Goal: Transaction & Acquisition: Purchase product/service

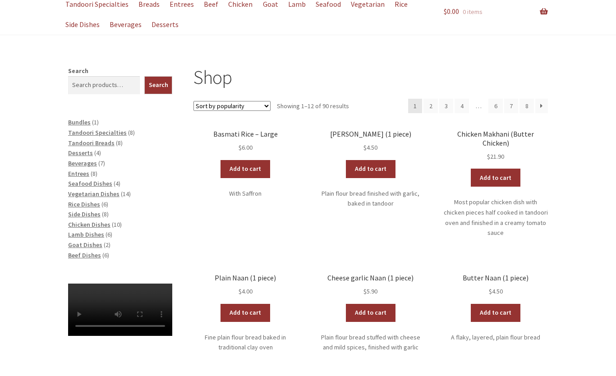
scroll to position [90, 0]
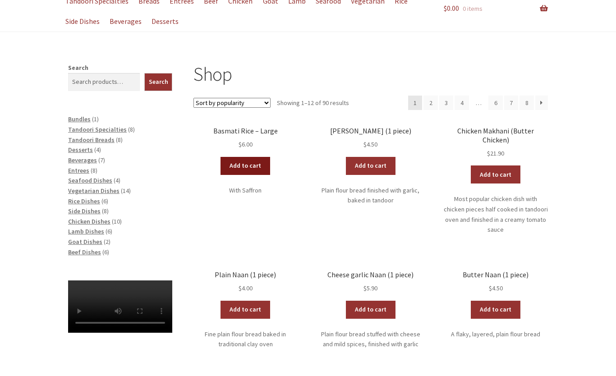
click at [259, 166] on link "Add to cart" at bounding box center [246, 166] width 50 height 18
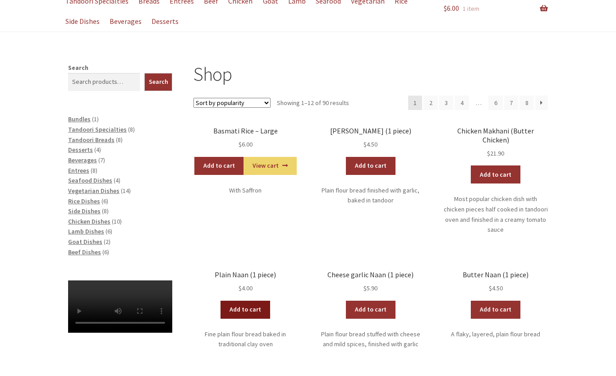
click at [261, 301] on link "Add to cart" at bounding box center [246, 310] width 50 height 18
click at [113, 188] on span "Vegetarian Dishes" at bounding box center [93, 191] width 51 height 8
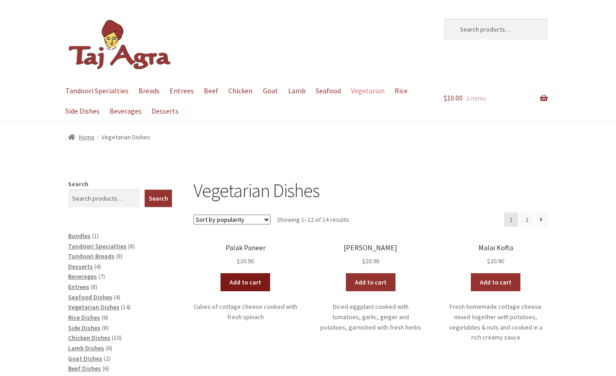
click at [255, 277] on link "Add to cart" at bounding box center [246, 282] width 50 height 18
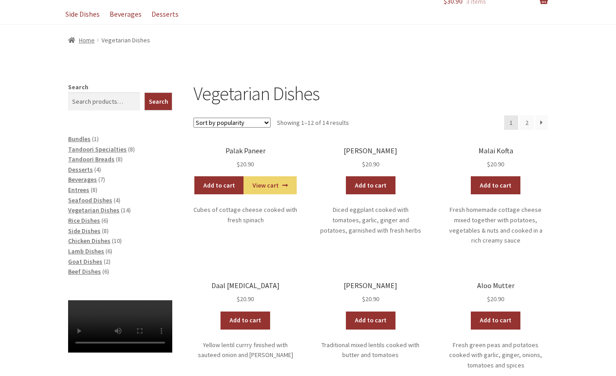
scroll to position [97, 0]
click at [101, 100] on input "Search" at bounding box center [104, 101] width 72 height 18
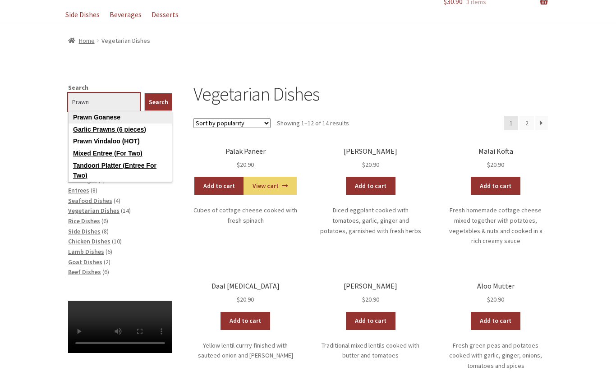
type input "Prawn"
click at [113, 119] on link "Prawn Goanese" at bounding box center [120, 117] width 103 height 12
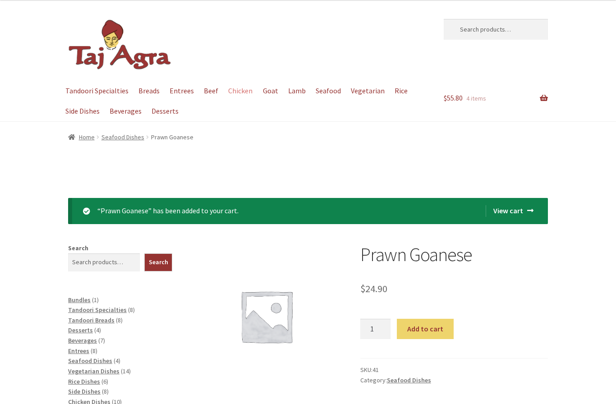
click at [237, 90] on link "Chicken" at bounding box center [240, 91] width 33 height 20
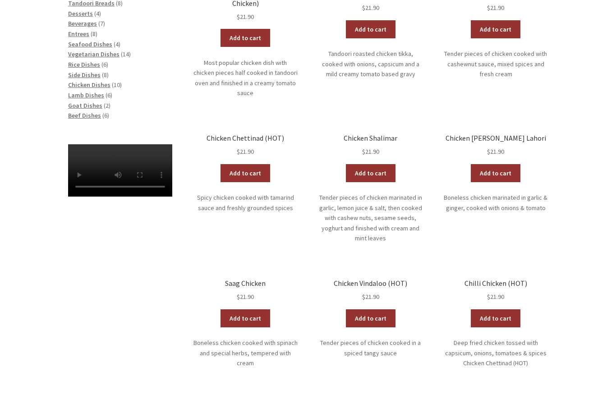
scroll to position [304, 0]
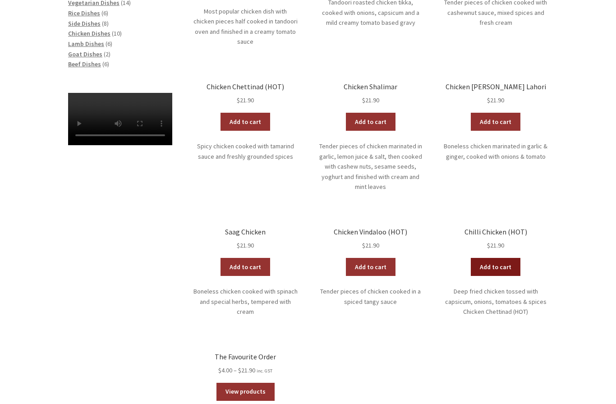
click at [511, 258] on link "Add to cart" at bounding box center [496, 267] width 50 height 18
click at [517, 258] on link "View cart" at bounding box center [520, 267] width 53 height 18
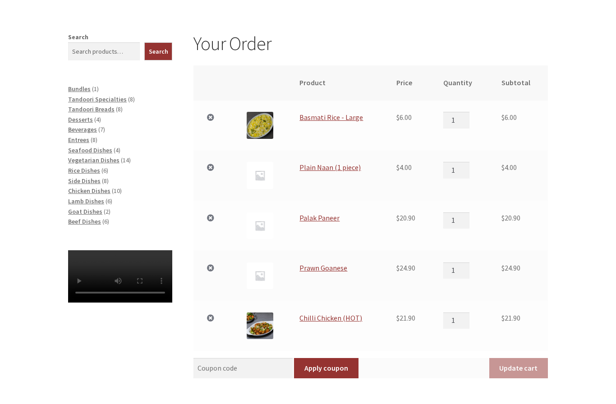
scroll to position [147, 0]
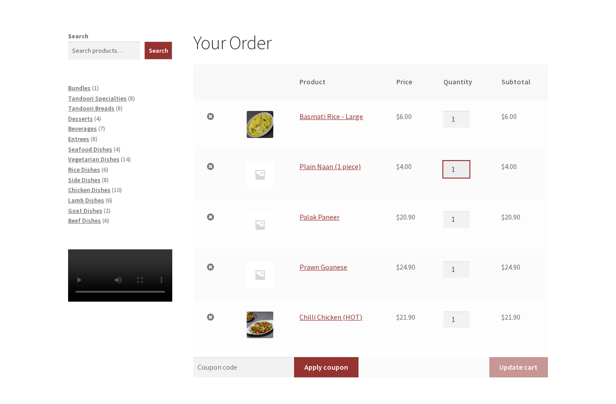
click at [465, 166] on input "1" at bounding box center [456, 169] width 26 height 16
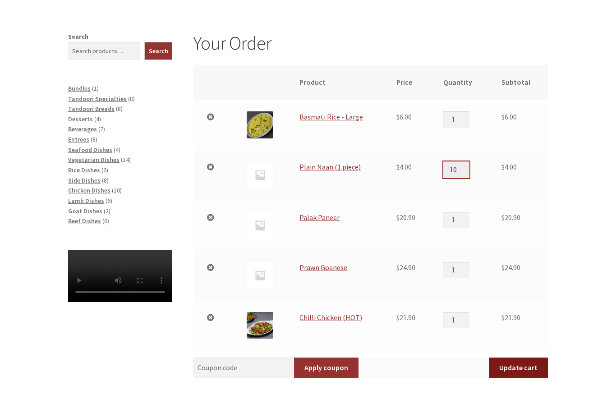
type input "10"
click at [520, 360] on button "Update cart" at bounding box center [518, 368] width 59 height 21
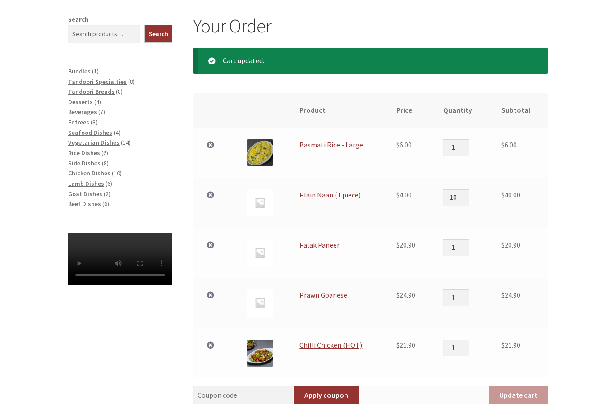
scroll to position [166, 0]
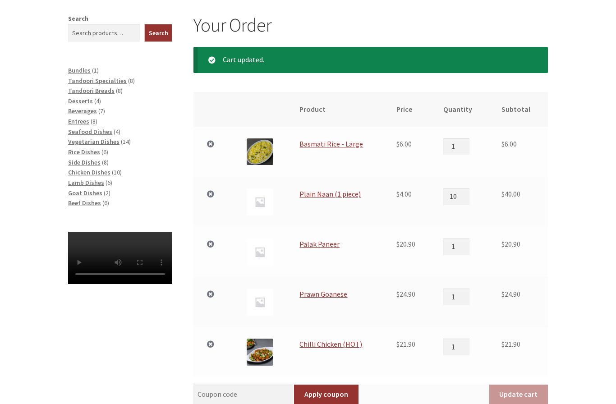
click at [218, 339] on td "×" at bounding box center [212, 352] width 39 height 50
click at [114, 168] on span "10" at bounding box center [117, 172] width 6 height 8
click at [101, 168] on span "Chicken Dishes" at bounding box center [89, 172] width 42 height 8
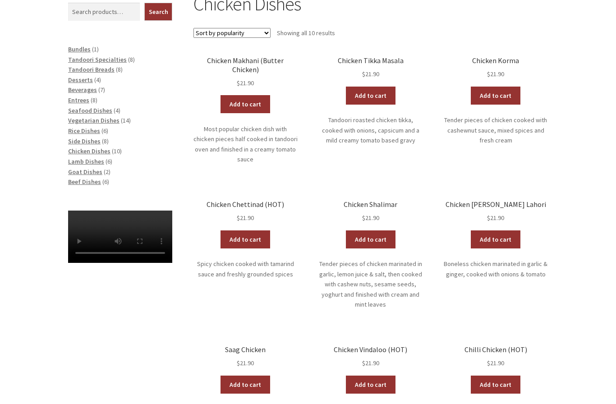
scroll to position [186, 0]
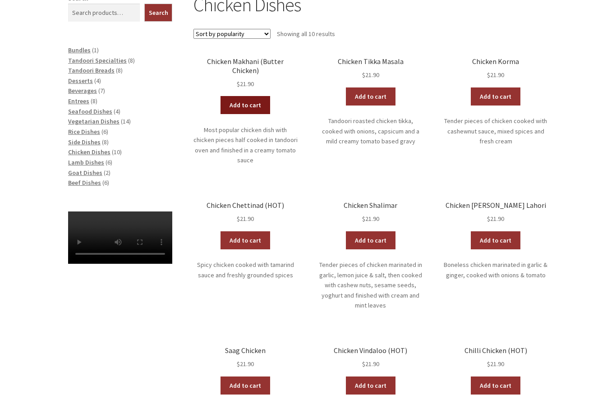
click at [256, 97] on link "Add to cart" at bounding box center [246, 105] width 50 height 18
click at [92, 180] on span "Beef Dishes" at bounding box center [84, 183] width 33 height 8
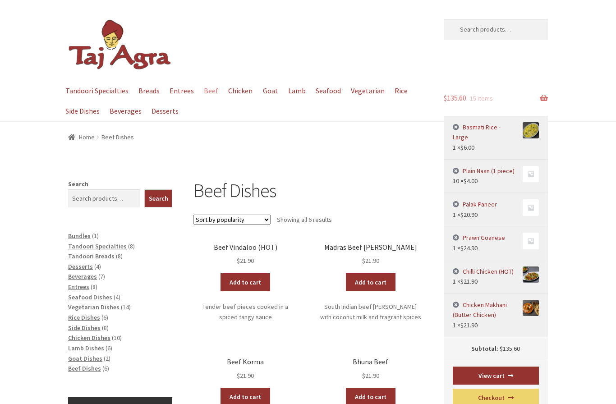
click at [456, 267] on link "×" at bounding box center [458, 272] width 10 height 10
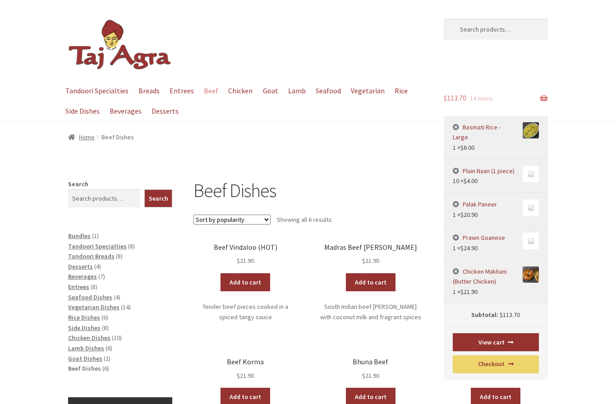
click at [77, 367] on span "Beef Dishes" at bounding box center [84, 368] width 33 height 8
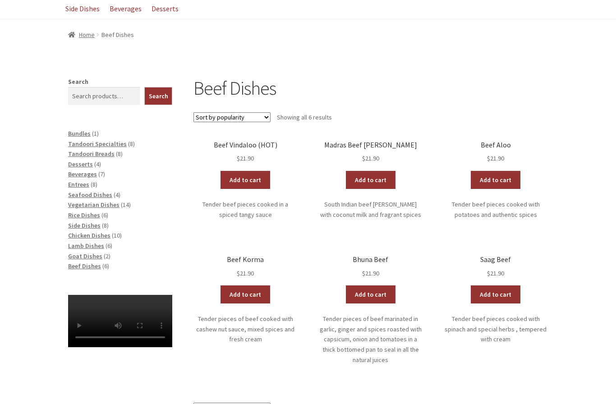
scroll to position [103, 0]
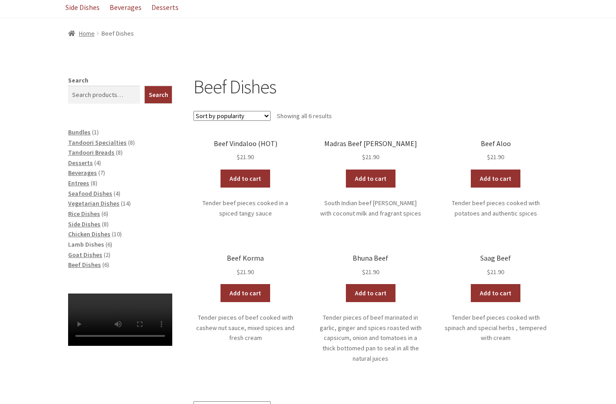
click at [97, 241] on span "Lamb Dishes" at bounding box center [86, 245] width 36 height 8
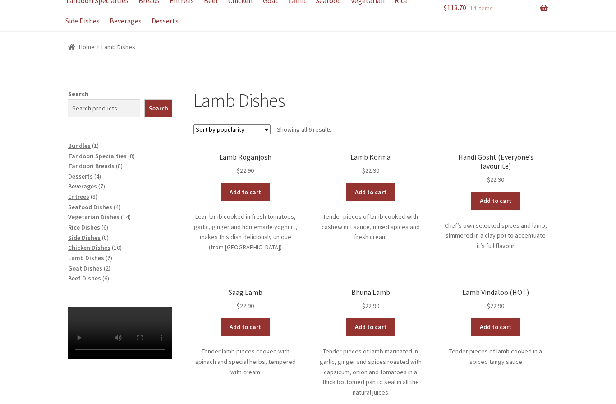
scroll to position [101, 0]
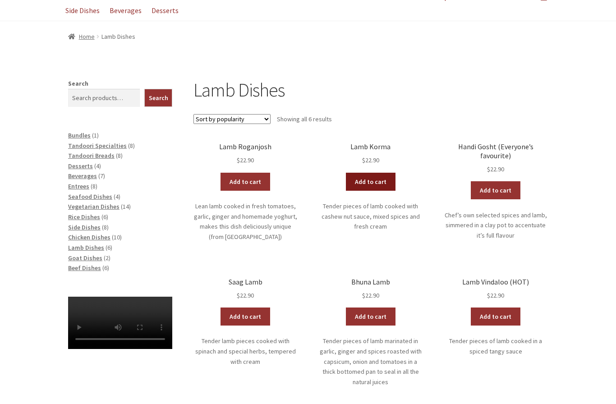
click at [369, 178] on link "Add to cart" at bounding box center [371, 182] width 50 height 18
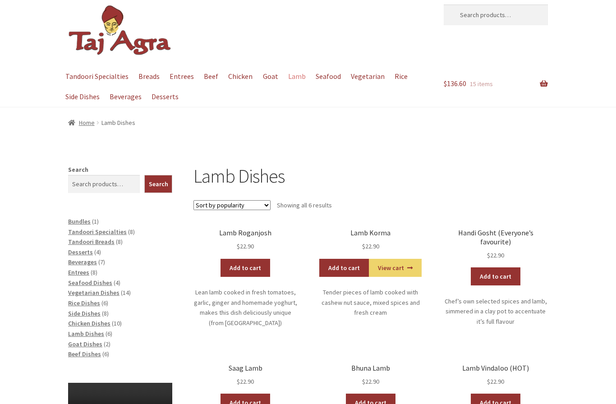
scroll to position [0, 0]
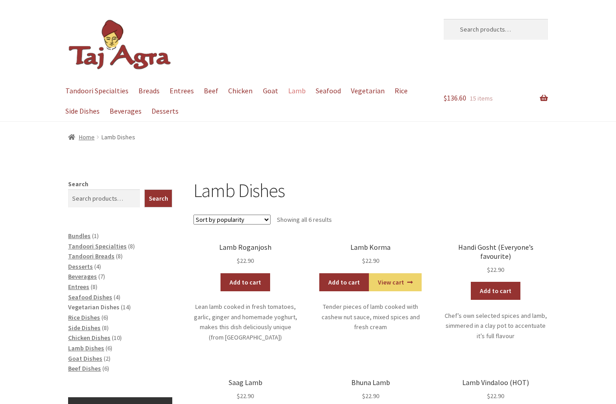
click at [115, 304] on span "Vegetarian Dishes" at bounding box center [93, 307] width 51 height 8
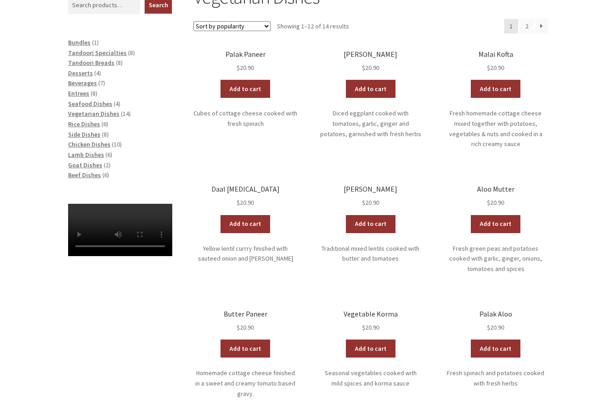
scroll to position [179, 0]
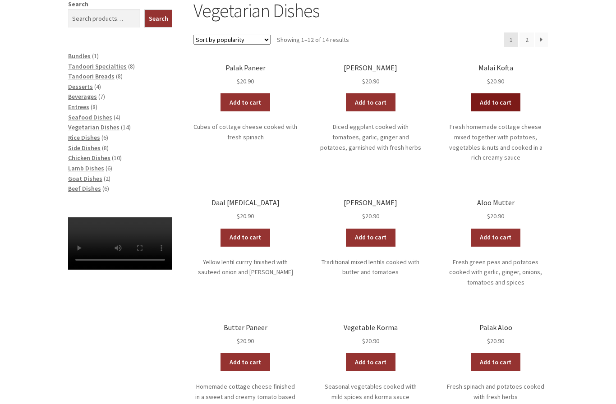
click at [506, 98] on link "Add to cart" at bounding box center [496, 103] width 50 height 18
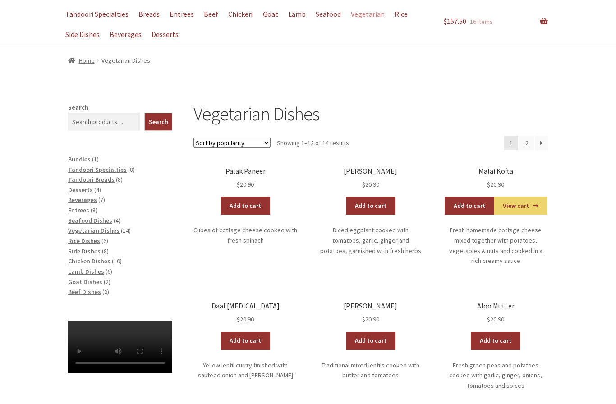
scroll to position [72, 0]
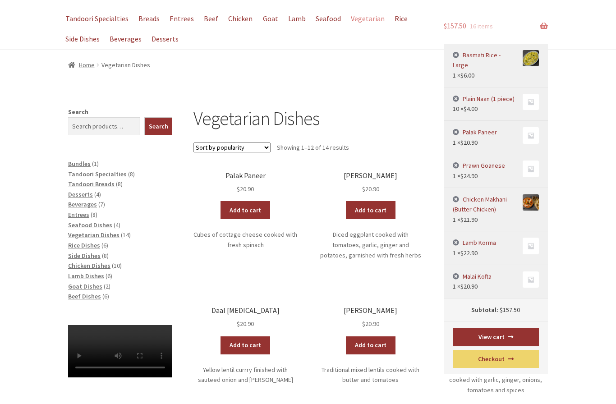
click at [543, 29] on link "$ 157.50 16 items" at bounding box center [496, 26] width 104 height 35
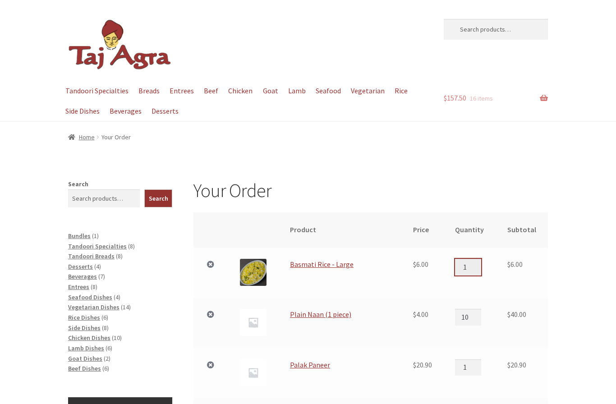
click at [475, 265] on input "1" at bounding box center [468, 267] width 26 height 16
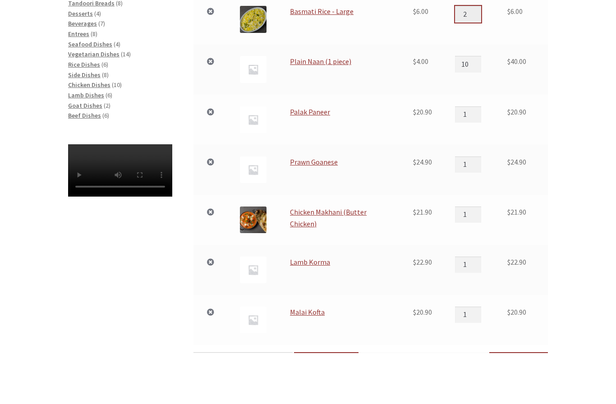
scroll to position [202, 0]
type input "2"
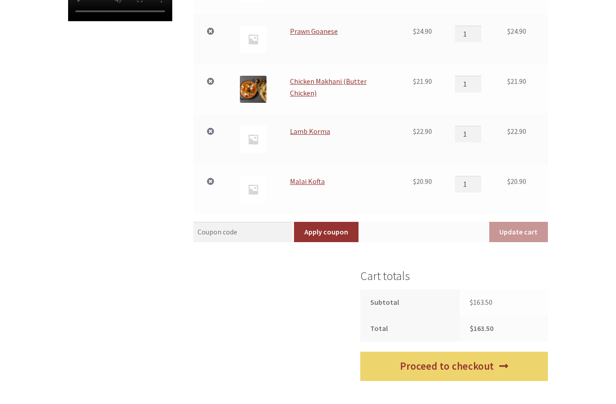
scroll to position [433, 0]
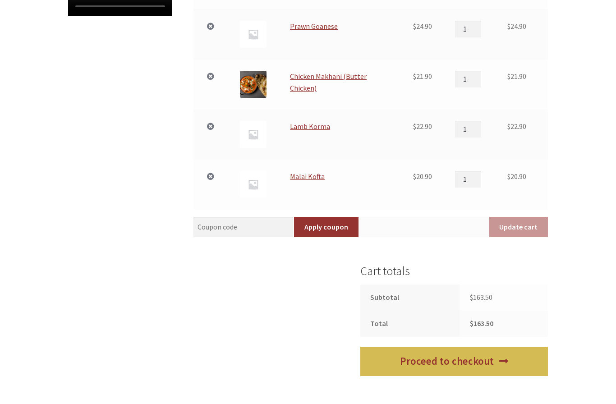
click at [486, 359] on link "Proceed to checkout" at bounding box center [454, 361] width 188 height 29
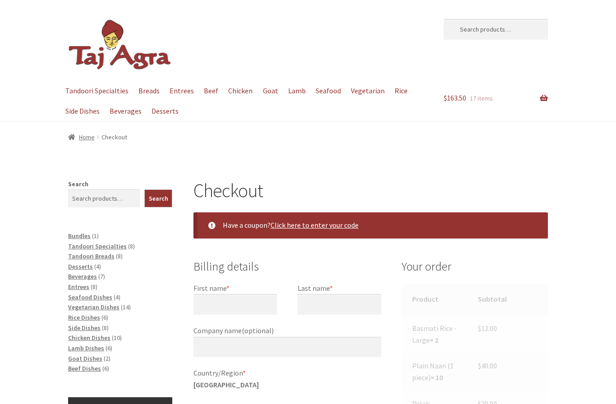
select select "ACT"
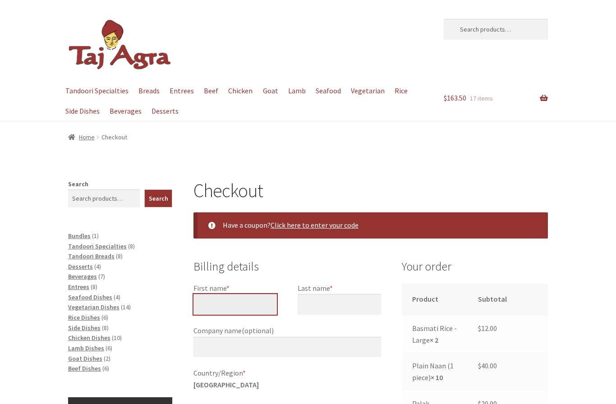
click at [262, 306] on input "First name *" at bounding box center [234, 304] width 83 height 21
type input "[PERSON_NAME]"
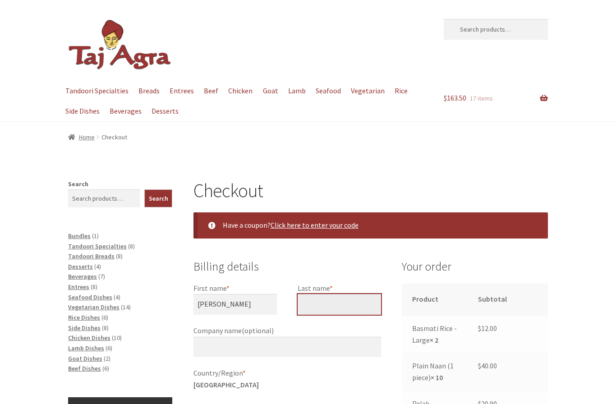
type input "[PERSON_NAME]"
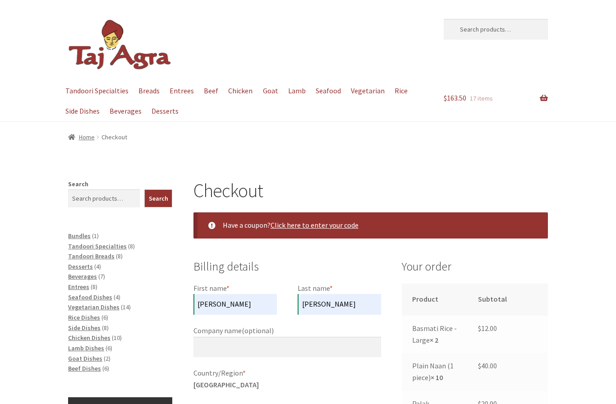
type input "[STREET_ADDRESS]"
type input "[PERSON_NAME]"
type input "2602"
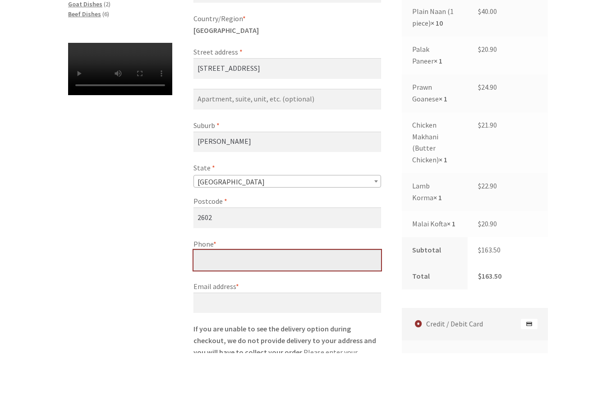
type input "[PHONE_NUMBER]"
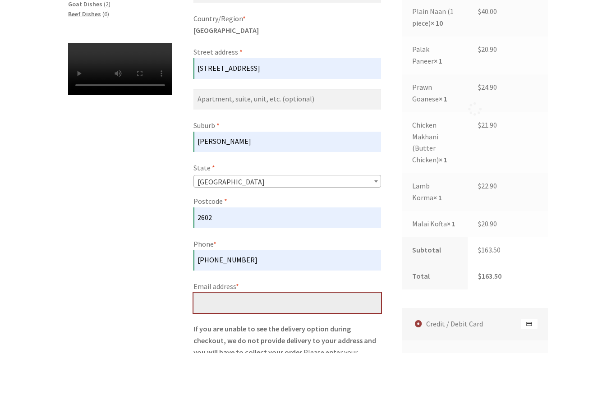
type input "[EMAIL_ADDRESS][DOMAIN_NAME]"
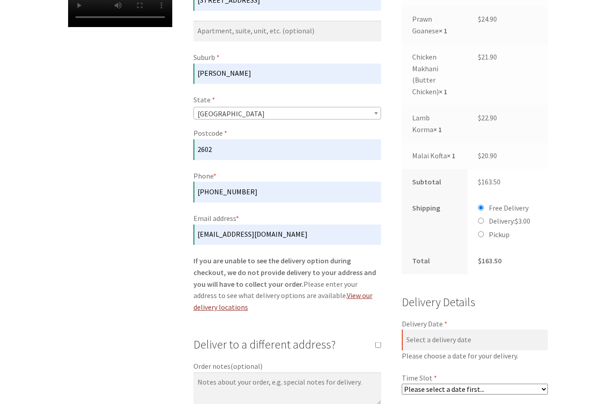
scroll to position [423, 0]
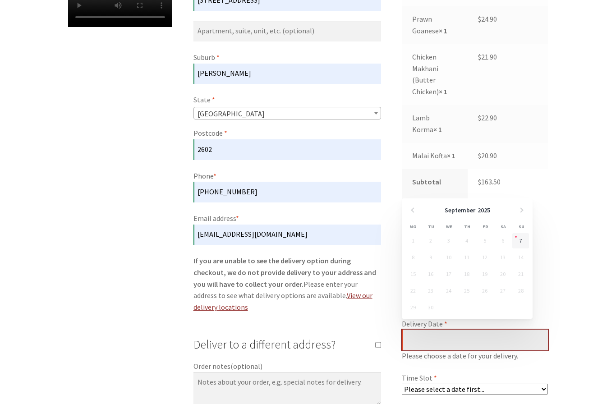
click at [488, 330] on input "Delivery Date *" at bounding box center [475, 340] width 146 height 21
click at [522, 243] on link "7" at bounding box center [520, 240] width 17 height 15
type input "[DATE]"
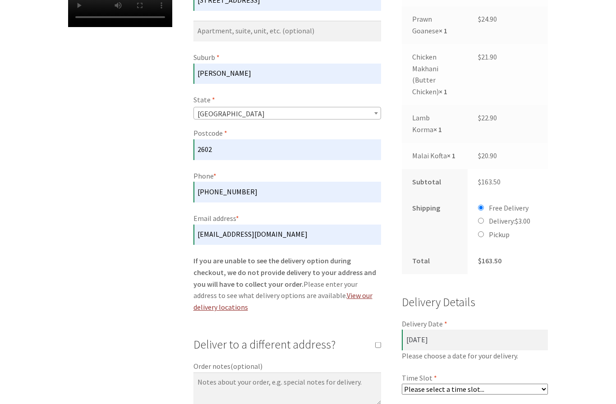
select select "60c2ef62db861/2|0.00"
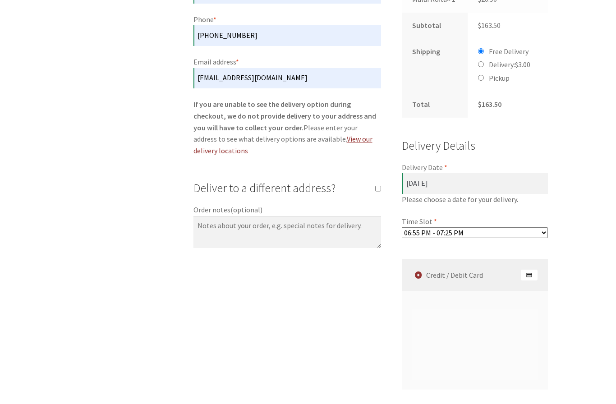
scroll to position [814, 0]
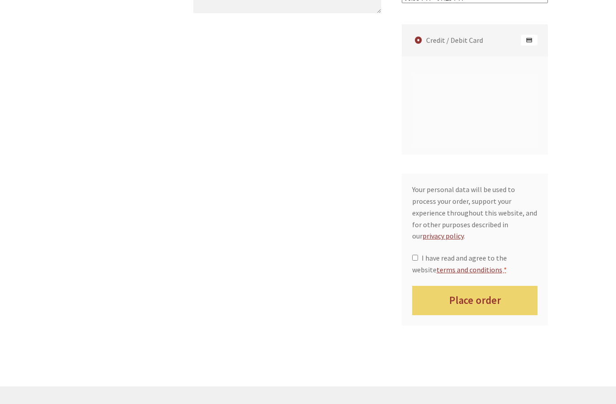
click at [416, 255] on input "I have read and agree to the website terms and conditions *" at bounding box center [415, 258] width 6 height 6
checkbox input "true"
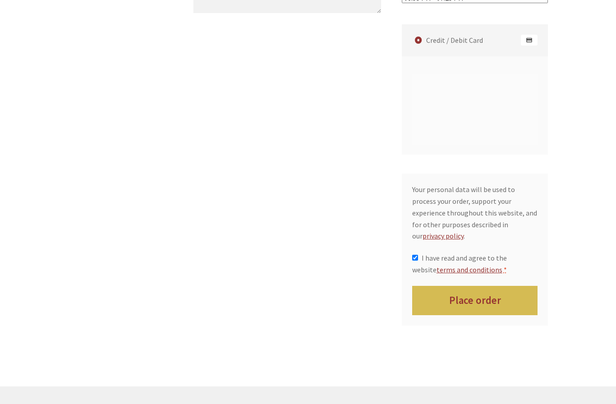
click at [483, 286] on button "Place order" at bounding box center [475, 300] width 126 height 29
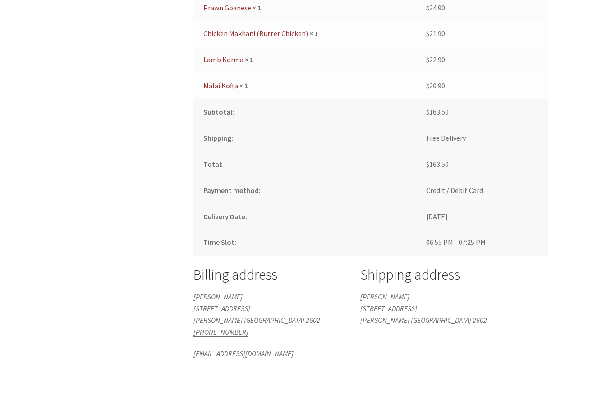
scroll to position [564, 0]
